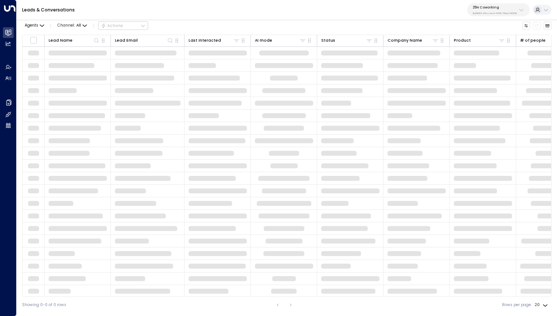
click at [495, 4] on button "25N Coworking 3b9800f4-81ca-4ec0-8758-72fbe4763f36" at bounding box center [498, 9] width 63 height 13
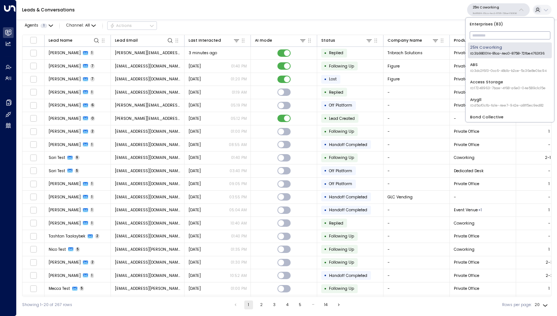
click at [480, 38] on input "text" at bounding box center [510, 35] width 81 height 12
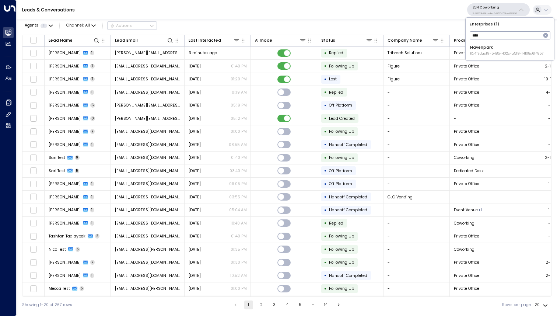
type input "****"
click at [492, 50] on div "Havenpark ID: 413dacf9-5485-402c-a519-14108c614857" at bounding box center [506, 50] width 73 height 11
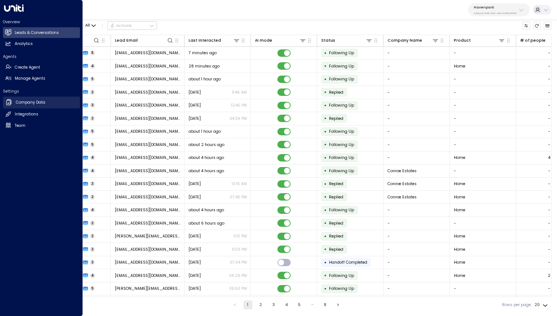
click at [27, 102] on h2 "Company Data" at bounding box center [30, 102] width 29 height 6
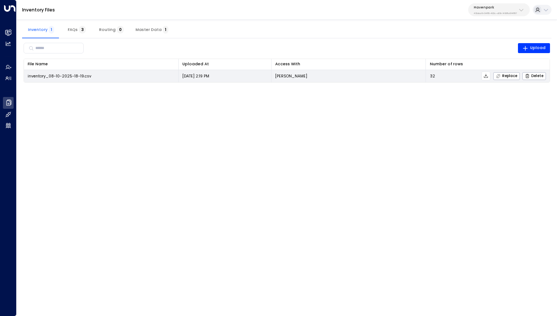
click at [487, 76] on icon at bounding box center [485, 75] width 5 height 5
